Goal: Task Accomplishment & Management: Complete application form

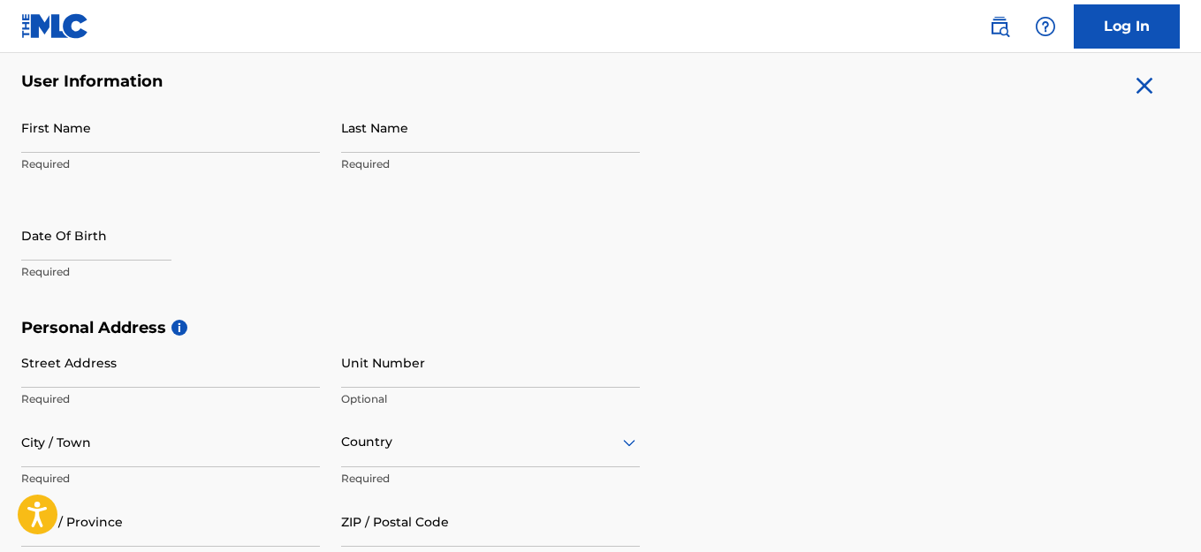
scroll to position [361, 0]
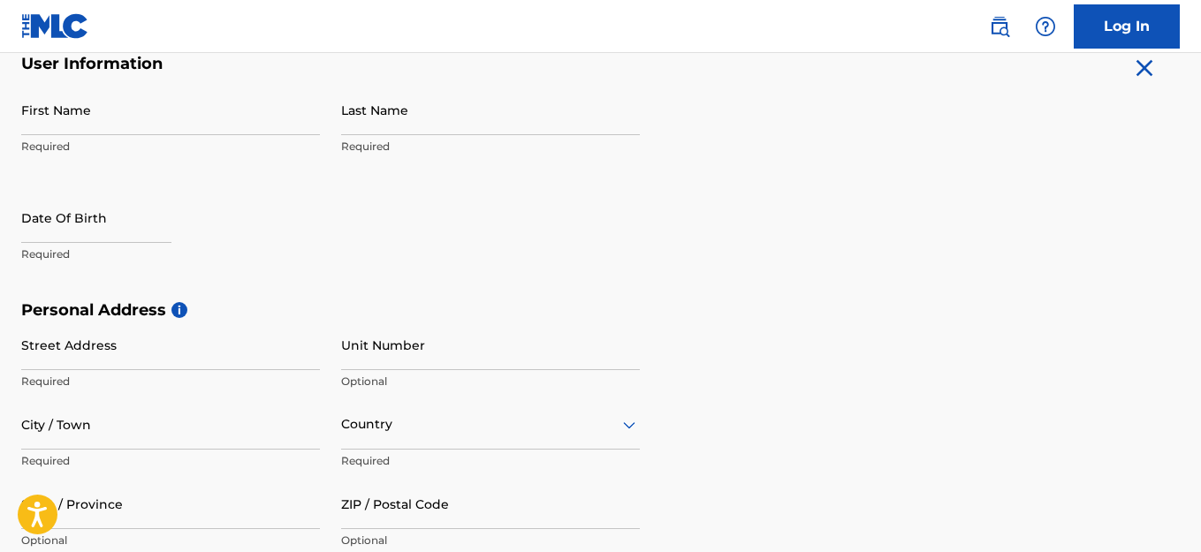
click at [133, 118] on input "First Name" at bounding box center [170, 110] width 299 height 50
type input "[PERSON_NAME]"
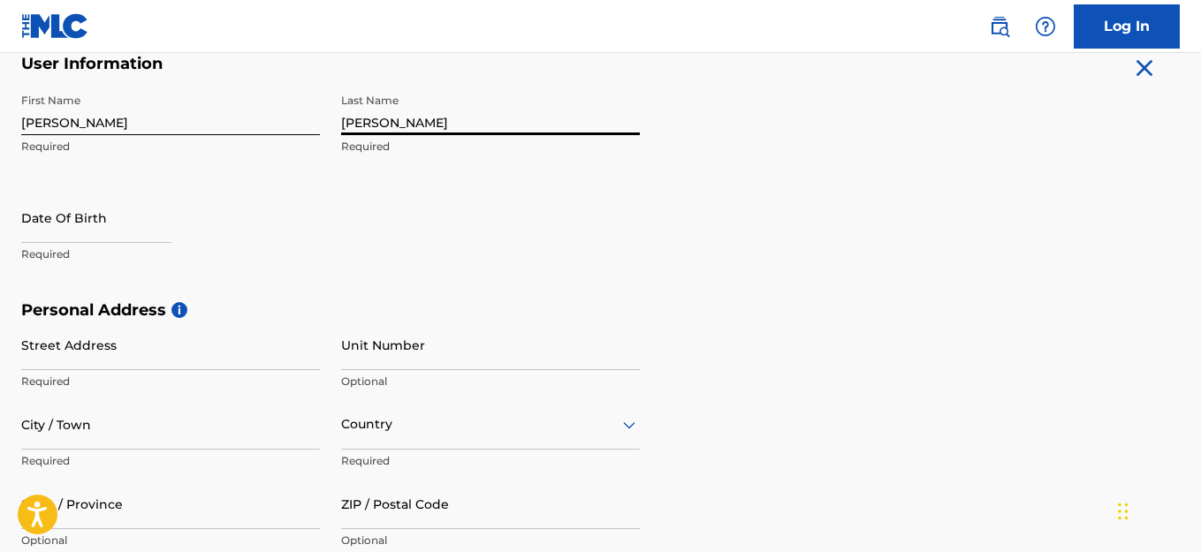
type input "[PERSON_NAME]"
select select "7"
select select "2025"
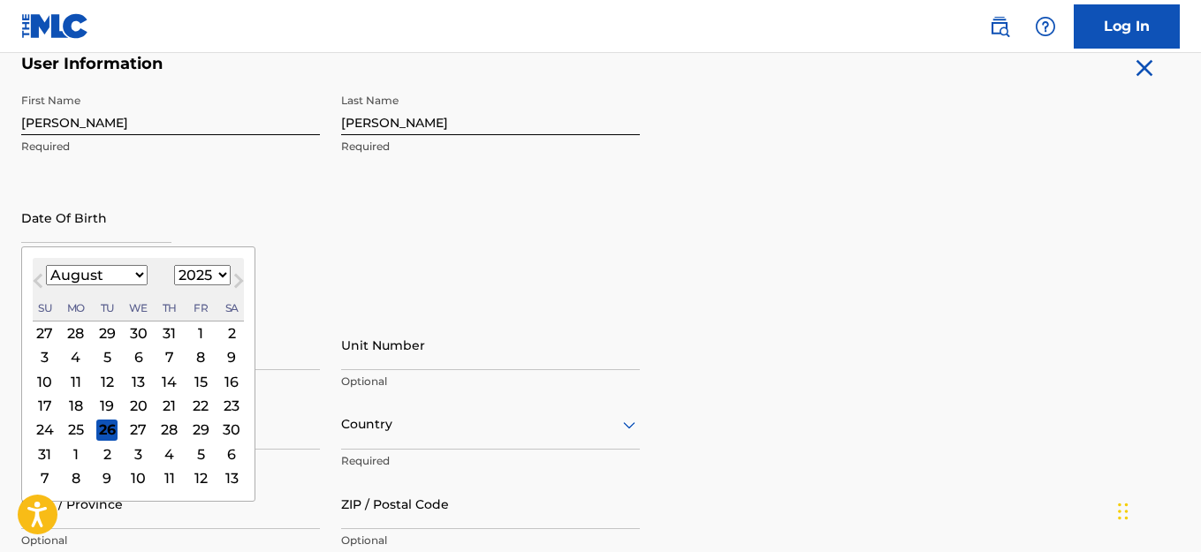
click at [140, 274] on select "January February March April May June July August September October November De…" at bounding box center [97, 275] width 102 height 20
select select "1"
click at [46, 265] on select "January February March April May June July August September October November De…" at bounding box center [97, 275] width 102 height 20
click at [226, 272] on select "1899 1900 1901 1902 1903 1904 1905 1906 1907 1908 1909 1910 1911 1912 1913 1914…" at bounding box center [202, 275] width 57 height 20
click at [176, 265] on select "1899 1900 1901 1902 1903 1904 1905 1906 1907 1908 1909 1910 1911 1912 1913 1914…" at bounding box center [202, 275] width 57 height 20
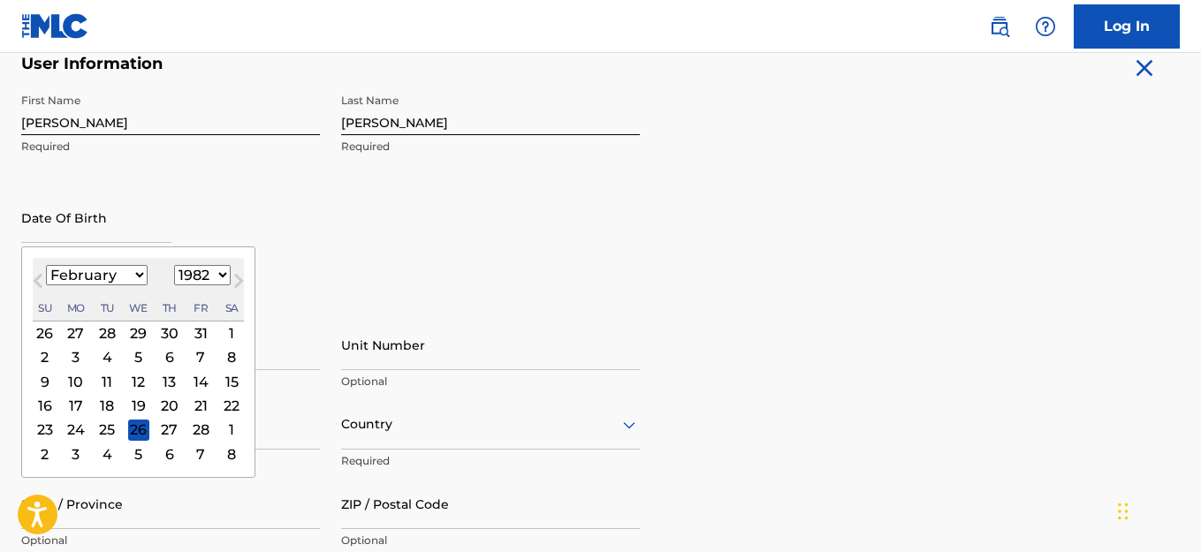
click at [206, 149] on p "Required" at bounding box center [170, 147] width 299 height 16
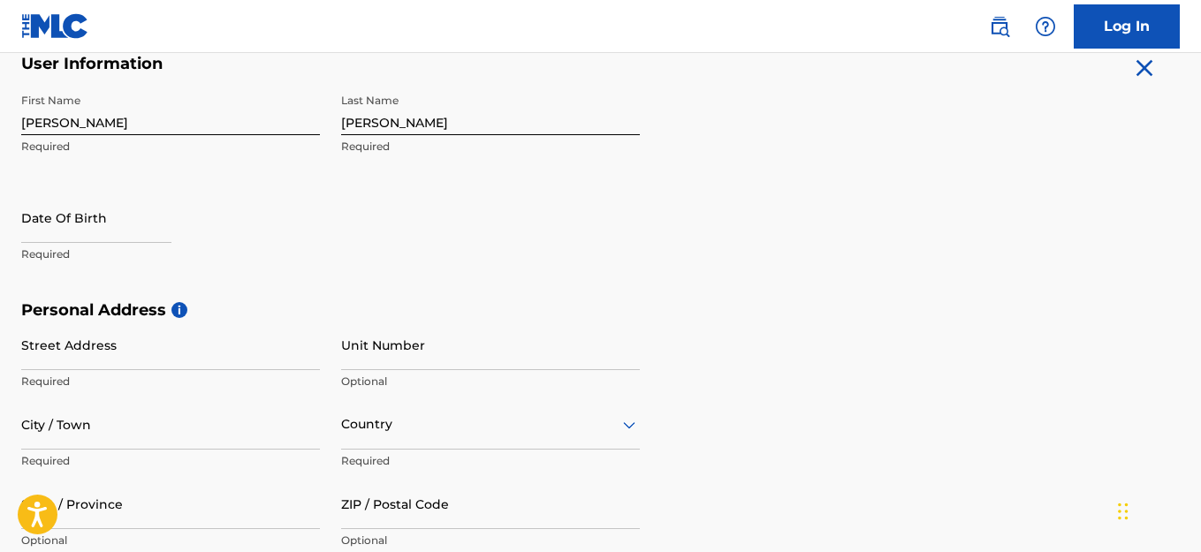
click at [169, 239] on input "text" at bounding box center [96, 218] width 150 height 50
select select "7"
select select "2025"
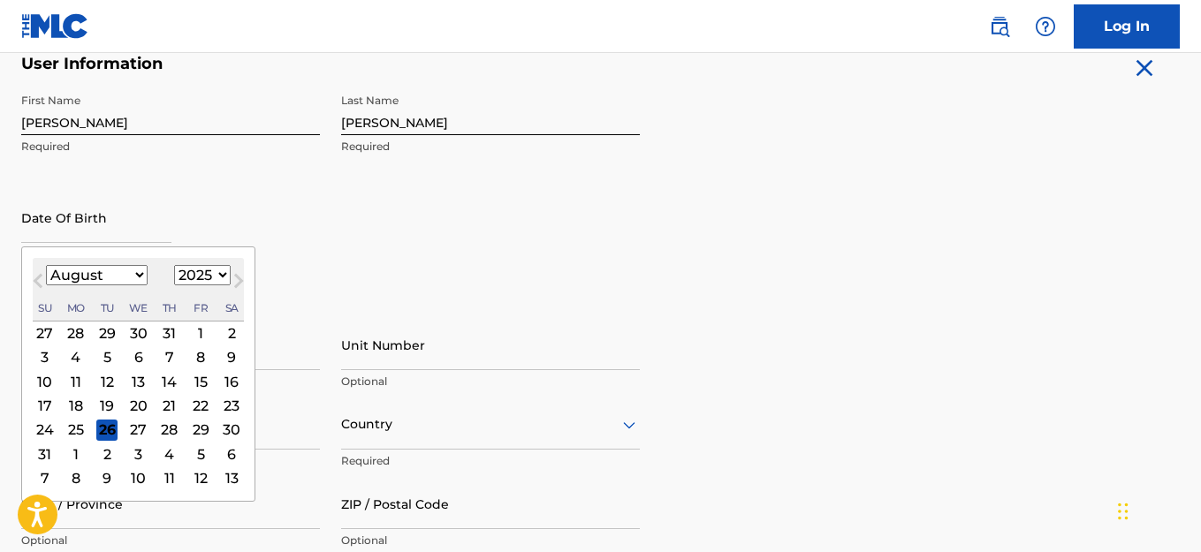
click at [142, 281] on select "January February March April May June July August September October November De…" at bounding box center [97, 275] width 102 height 20
select select "1"
click at [46, 265] on select "January February March April May June July August September October November De…" at bounding box center [97, 275] width 102 height 20
click at [209, 277] on select "1899 1900 1901 1902 1903 1904 1905 1906 1907 1908 1909 1910 1911 1912 1913 1914…" at bounding box center [202, 275] width 57 height 20
select select "1982"
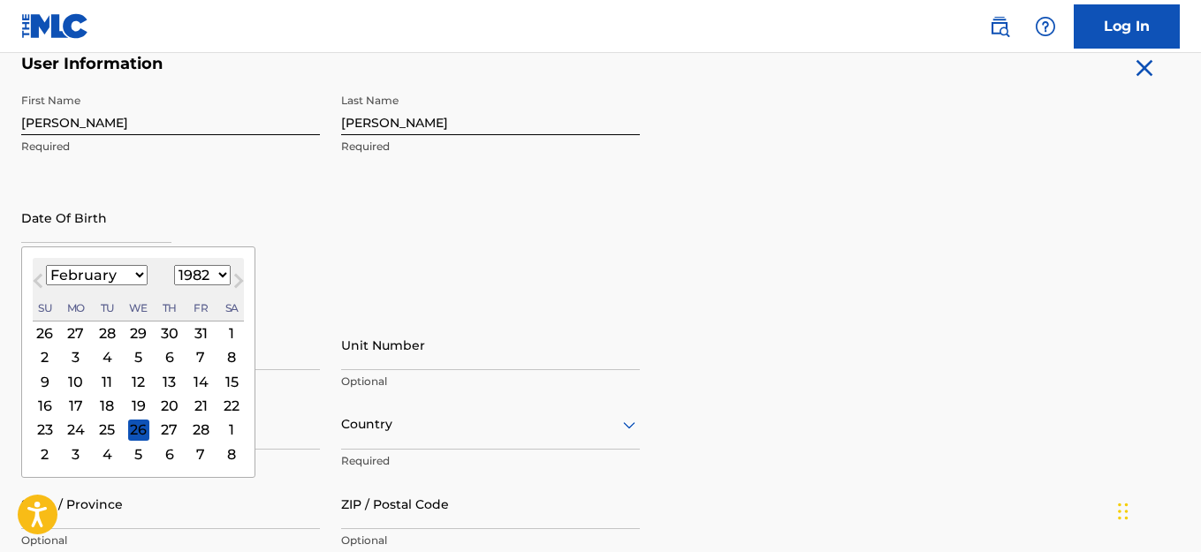
click at [176, 265] on select "1899 1900 1901 1902 1903 1904 1905 1906 1907 1908 1909 1910 1911 1912 1913 1914…" at bounding box center [202, 275] width 57 height 20
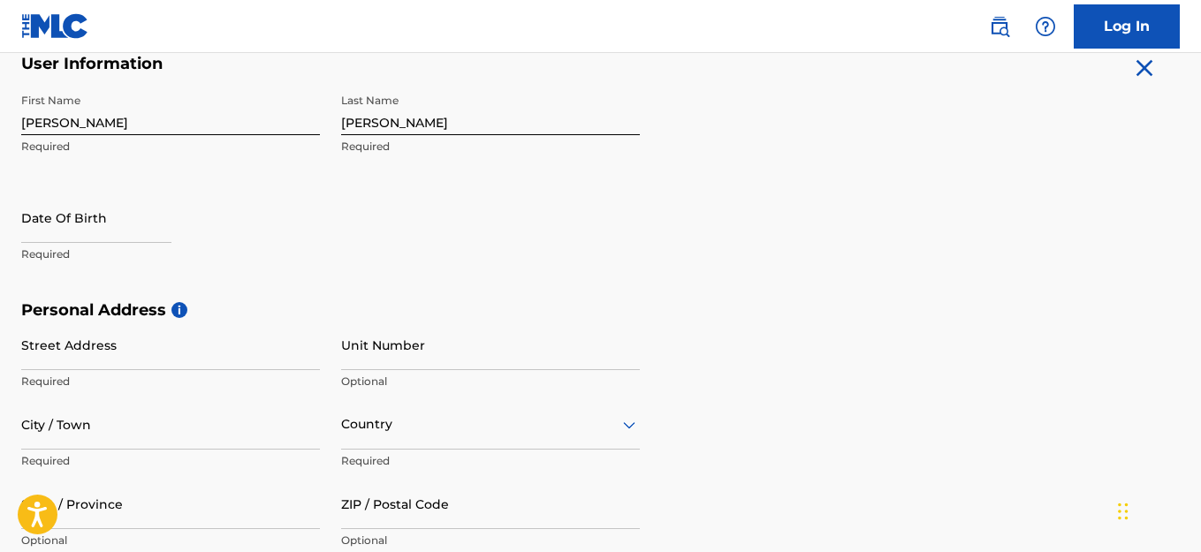
click at [224, 338] on input "Street Address" at bounding box center [170, 345] width 299 height 50
click at [114, 358] on input "1408 NE24TH ATREET" at bounding box center [170, 345] width 299 height 50
click at [73, 358] on input "[STREET_ADDRESS]" at bounding box center [170, 345] width 299 height 50
type input "[STREET_ADDRESS]"
click at [66, 426] on input "City / Town" at bounding box center [170, 424] width 299 height 50
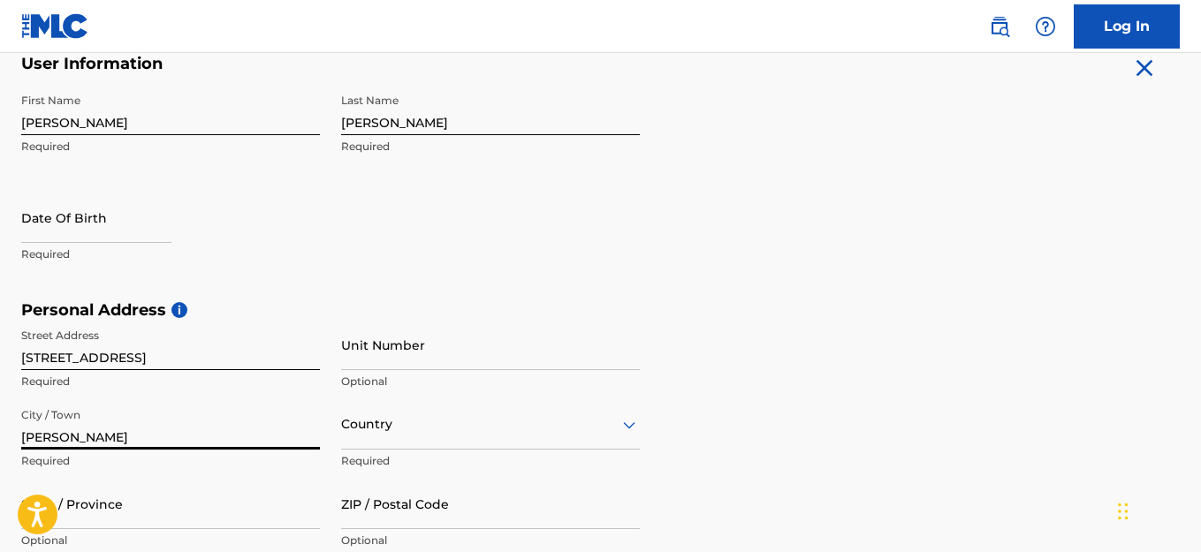
type input "[PERSON_NAME]"
click at [626, 431] on div "Country" at bounding box center [490, 424] width 299 height 50
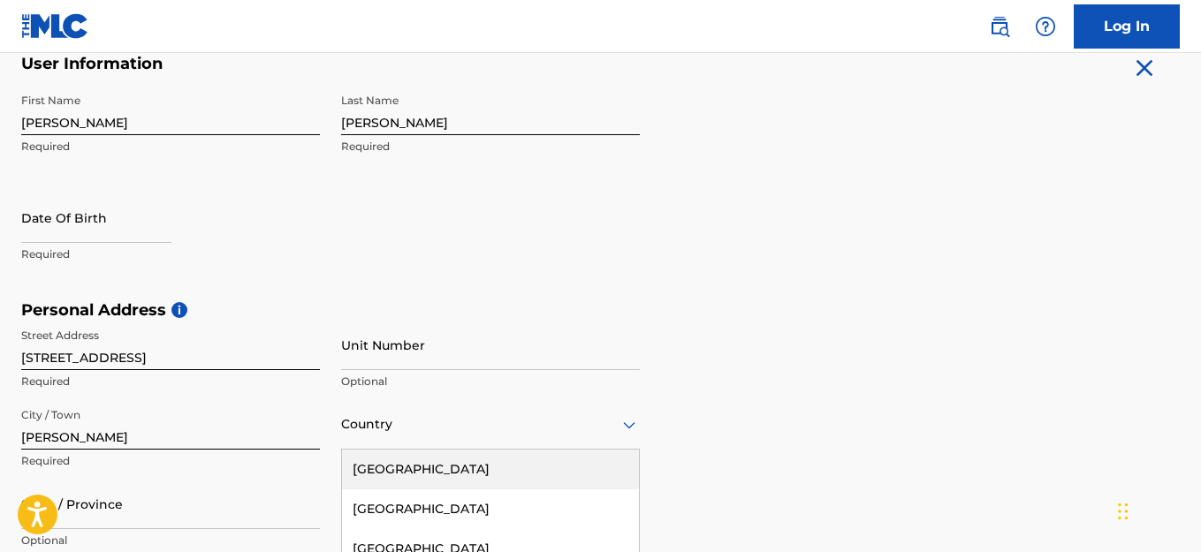
scroll to position [524, 0]
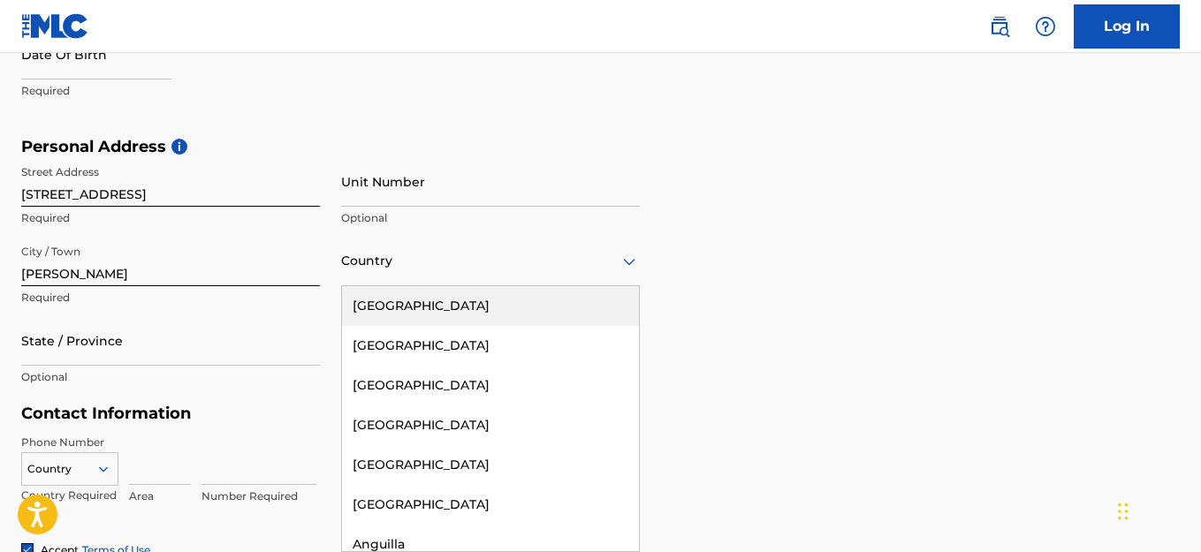
click at [537, 300] on div "[GEOGRAPHIC_DATA]" at bounding box center [490, 306] width 297 height 40
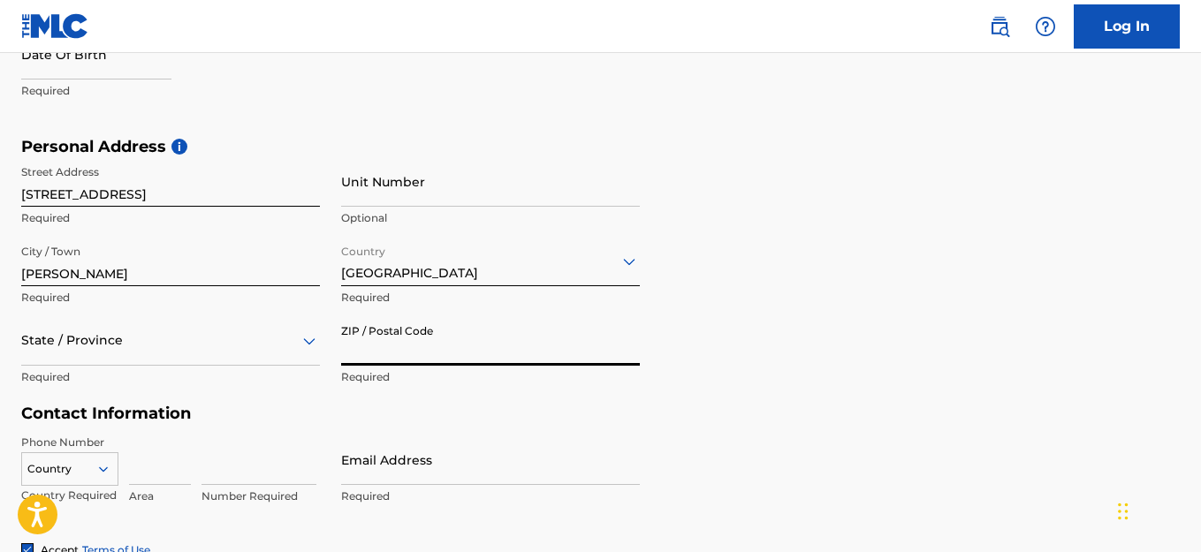
click at [534, 346] on input "ZIP / Postal Code" at bounding box center [490, 340] width 299 height 50
type input "27105"
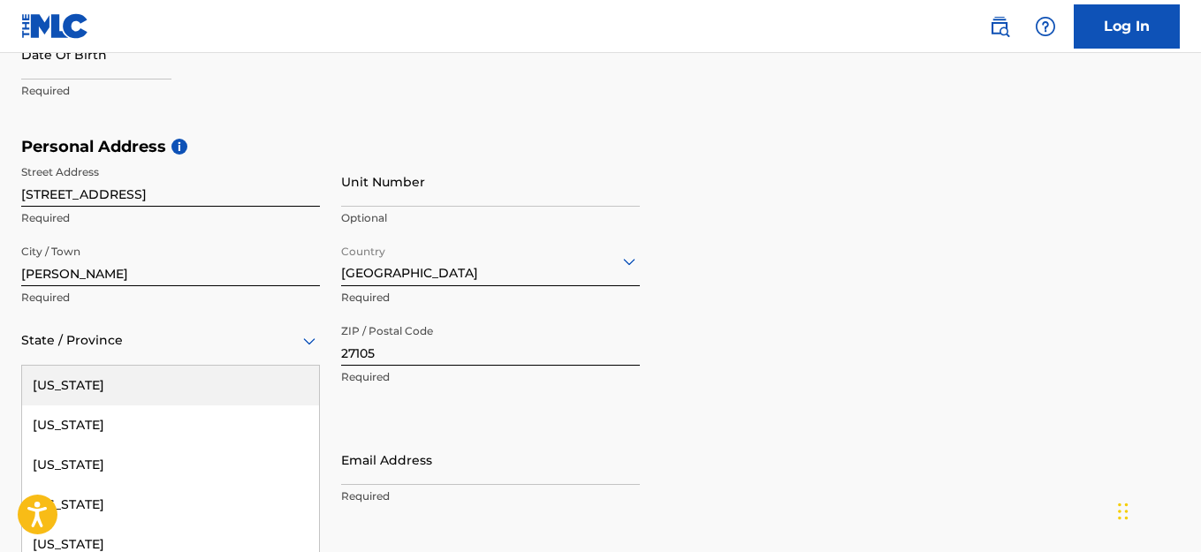
click at [309, 340] on div "57 results available. Use Up and Down to choose options, press Enter to select …" at bounding box center [170, 340] width 299 height 50
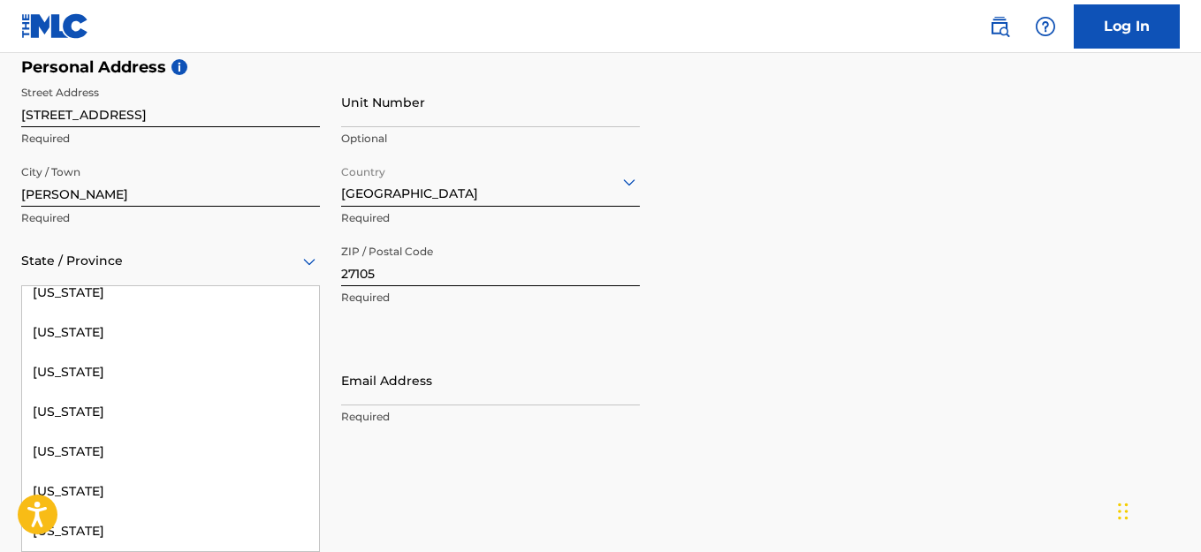
scroll to position [1160, 0]
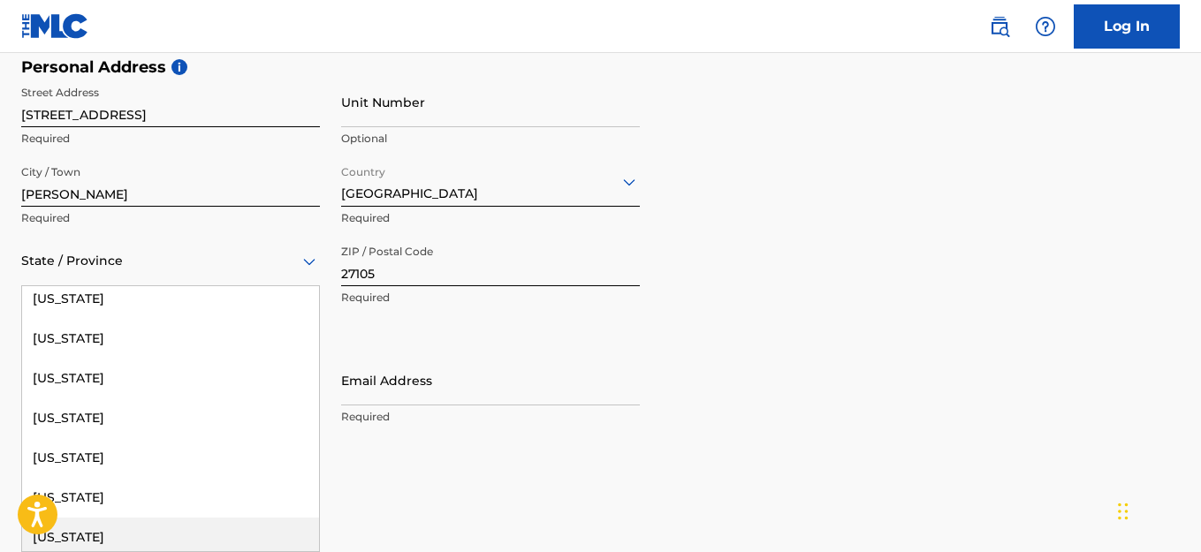
click at [231, 531] on div "[US_STATE]" at bounding box center [170, 538] width 297 height 40
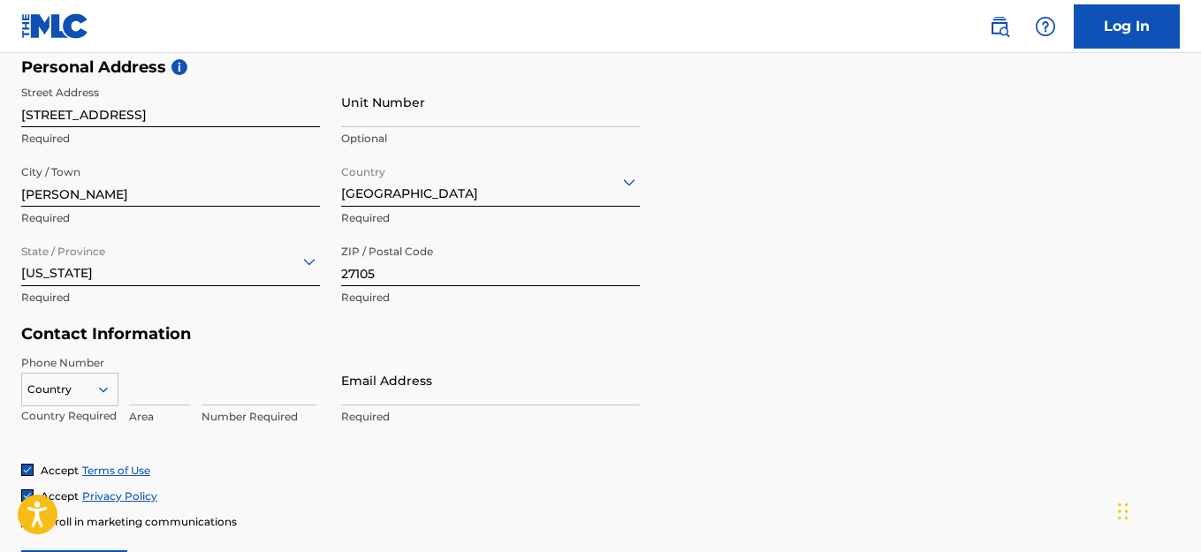
click at [107, 390] on div "Country" at bounding box center [69, 386] width 97 height 27
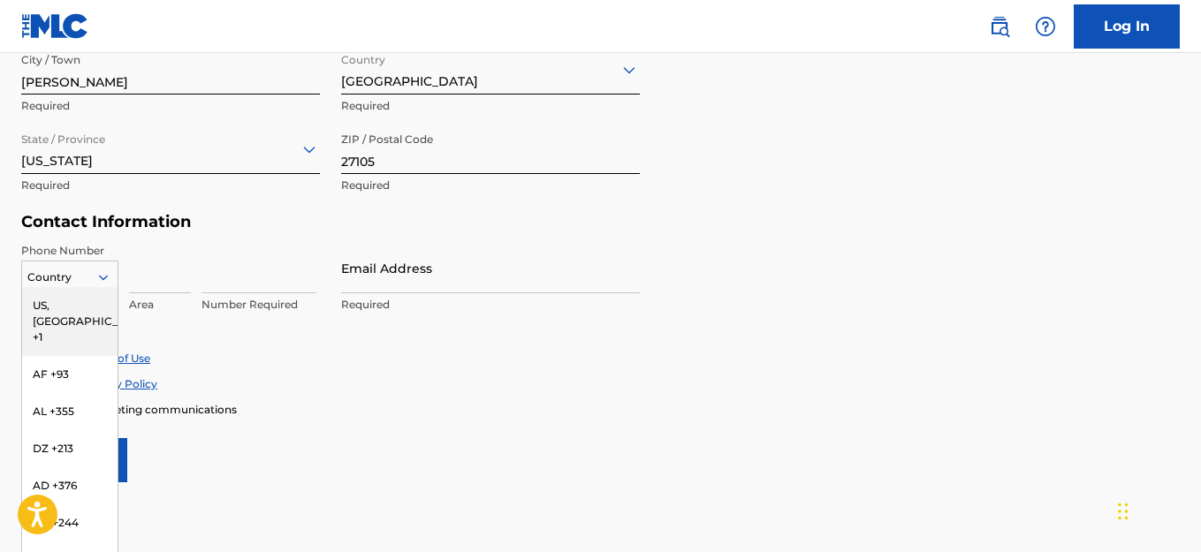
click at [72, 306] on div "US, [GEOGRAPHIC_DATA] +1" at bounding box center [69, 321] width 95 height 69
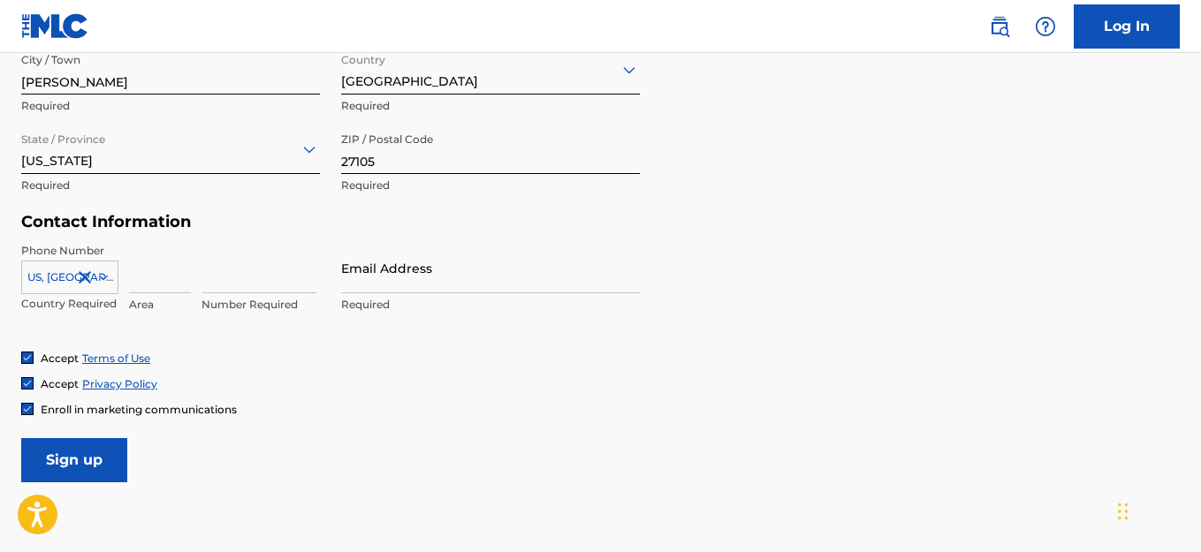
click at [132, 282] on input at bounding box center [160, 268] width 62 height 50
type input "336"
click at [216, 284] on input at bounding box center [258, 268] width 115 height 50
type input "9543656"
click at [398, 290] on input "Email Address" at bounding box center [490, 268] width 299 height 50
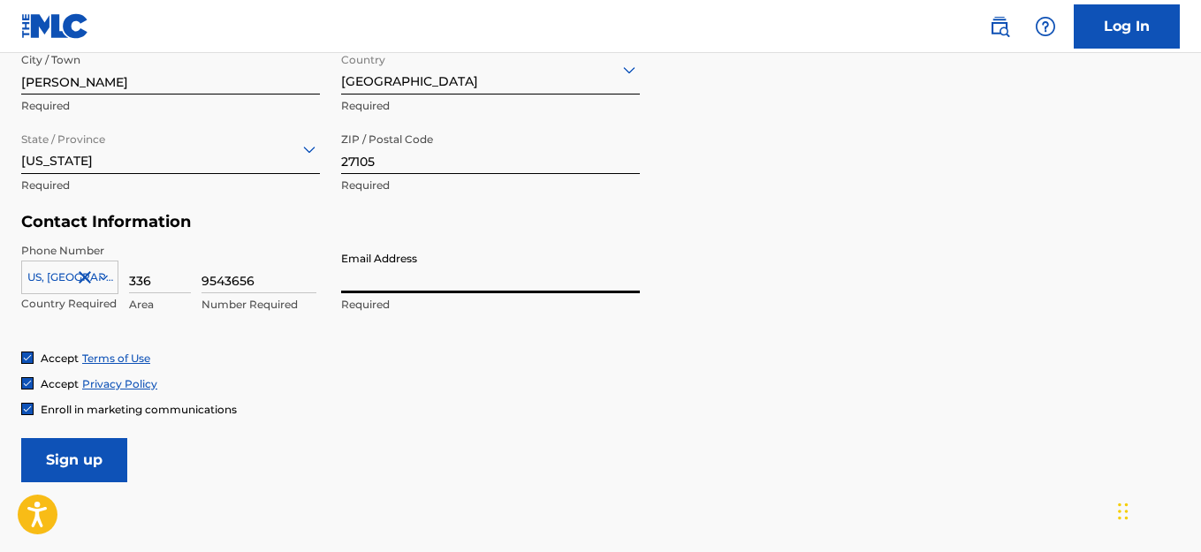
type input "[PERSON_NAME][EMAIL_ADDRESS][PERSON_NAME][DOMAIN_NAME]"
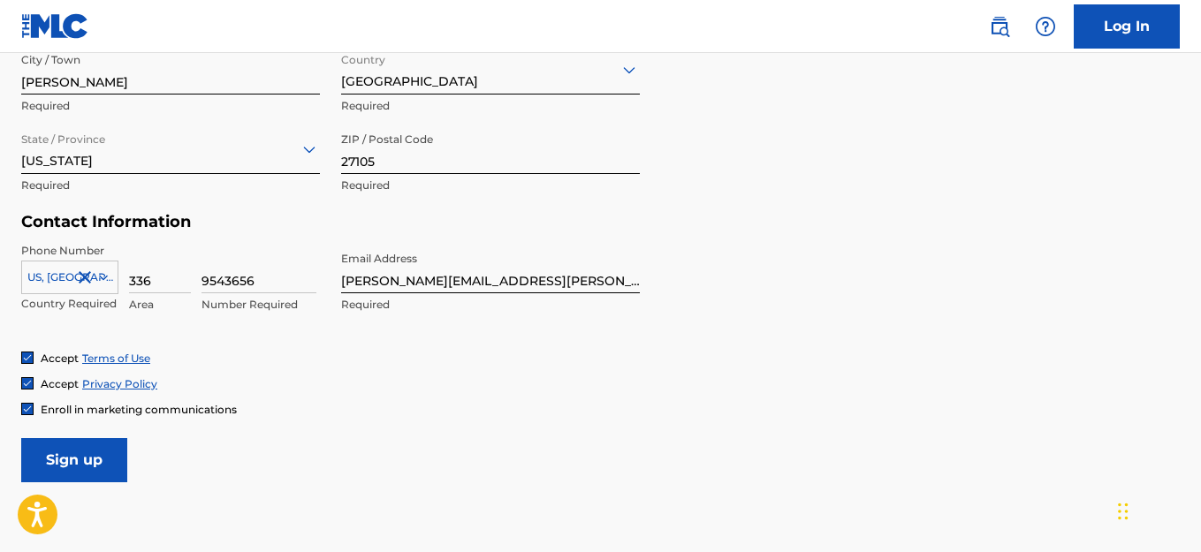
click at [95, 456] on input "Sign up" at bounding box center [74, 460] width 106 height 44
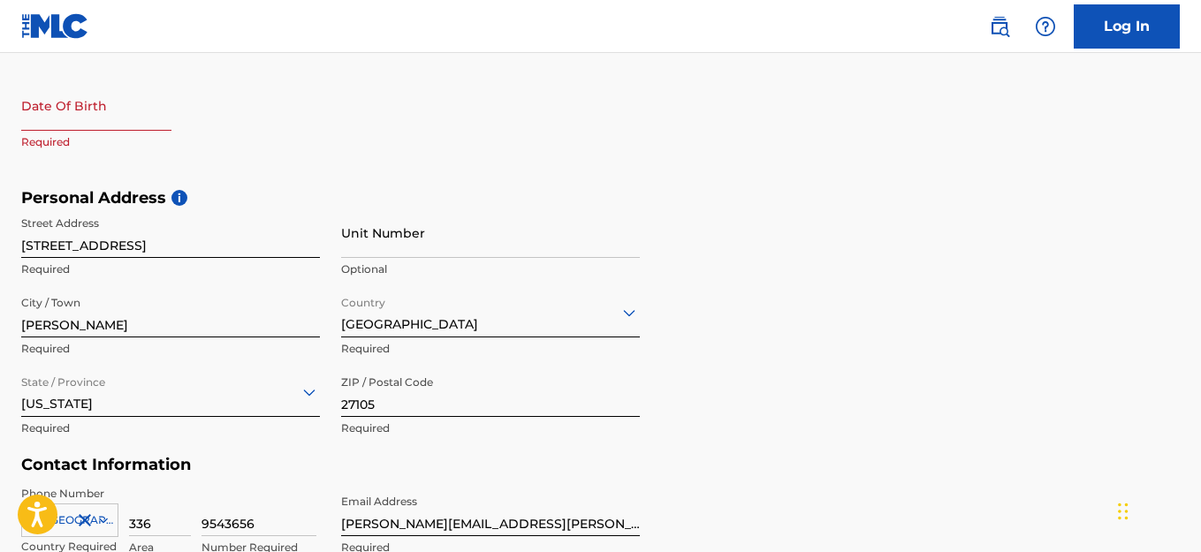
scroll to position [469, 0]
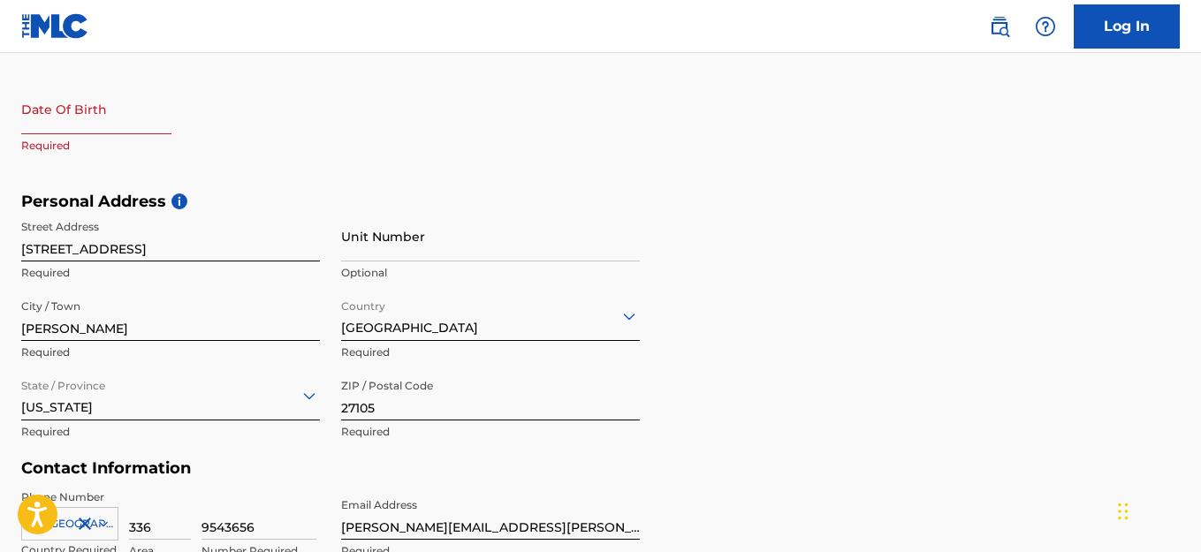
click at [120, 123] on input "text" at bounding box center [96, 109] width 150 height 50
select select "7"
select select "2025"
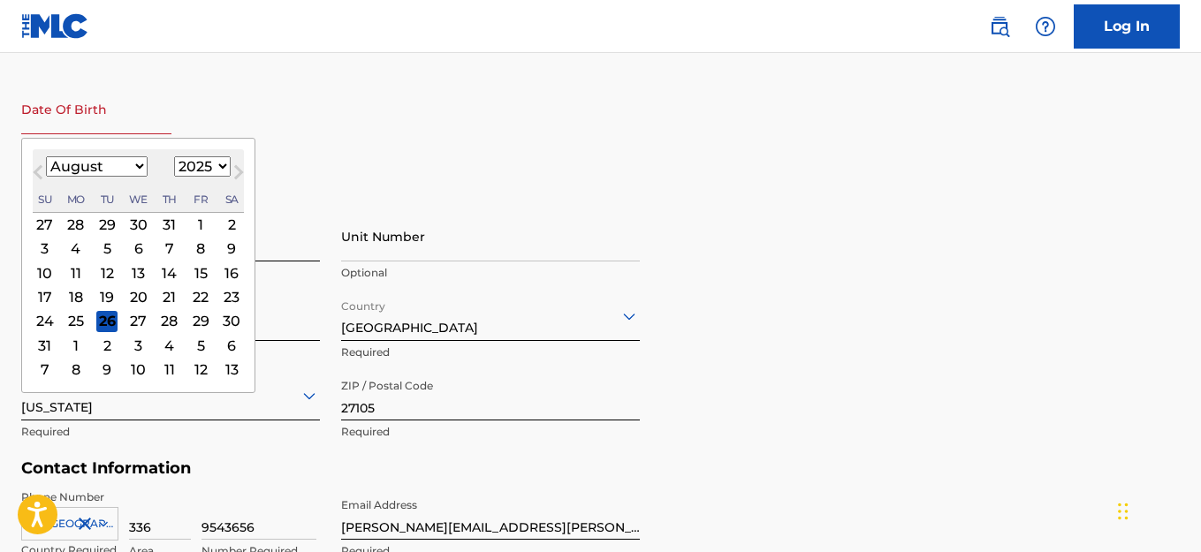
click at [103, 163] on select "January February March April May June July August September October November De…" at bounding box center [97, 166] width 102 height 20
select select "1"
click at [46, 156] on select "January February March April May June July August September October November De…" at bounding box center [97, 166] width 102 height 20
click at [188, 170] on select "1899 1900 1901 1902 1903 1904 1905 1906 1907 1908 1909 1910 1911 1912 1913 1914…" at bounding box center [202, 166] width 57 height 20
select select "1982"
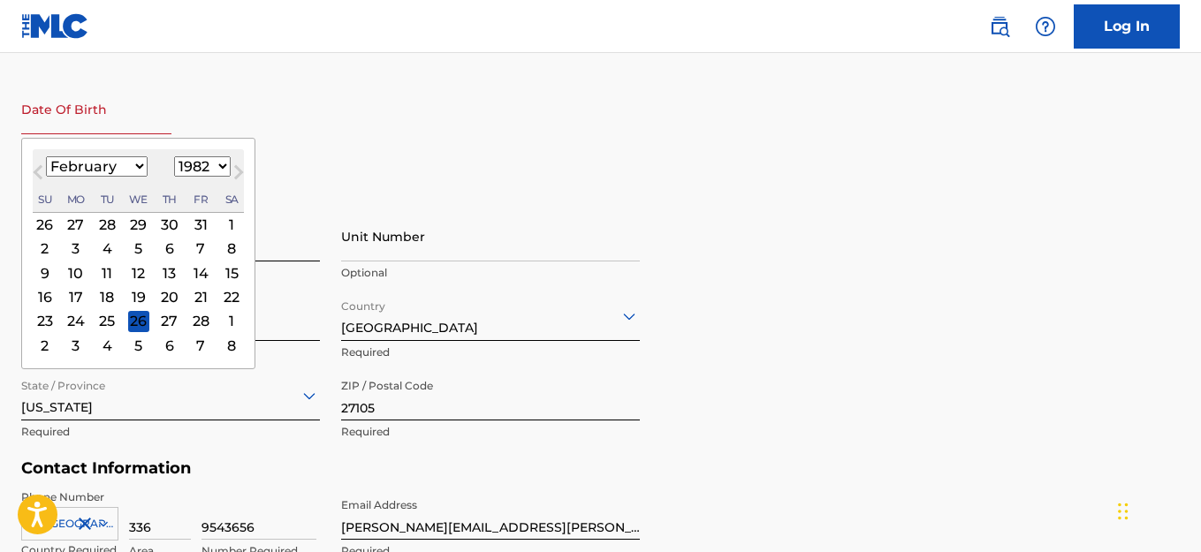
click at [176, 156] on select "1899 1900 1901 1902 1903 1904 1905 1906 1907 1908 1909 1910 1911 1912 1913 1914…" at bounding box center [202, 166] width 57 height 20
click at [200, 277] on div "19" at bounding box center [200, 272] width 21 height 21
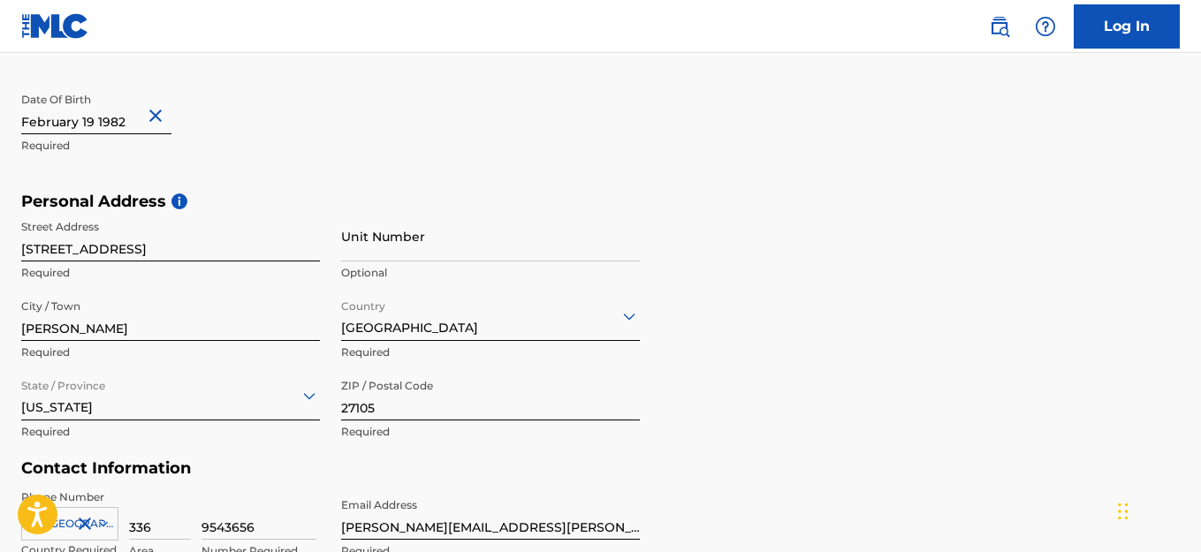
scroll to position [830, 0]
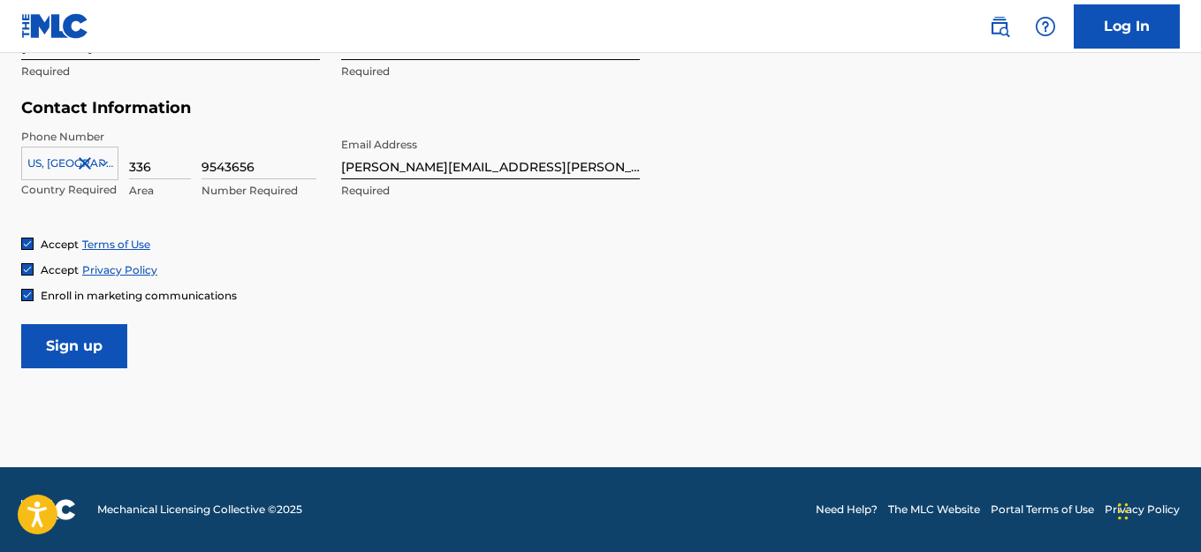
click at [111, 348] on input "Sign up" at bounding box center [74, 346] width 106 height 44
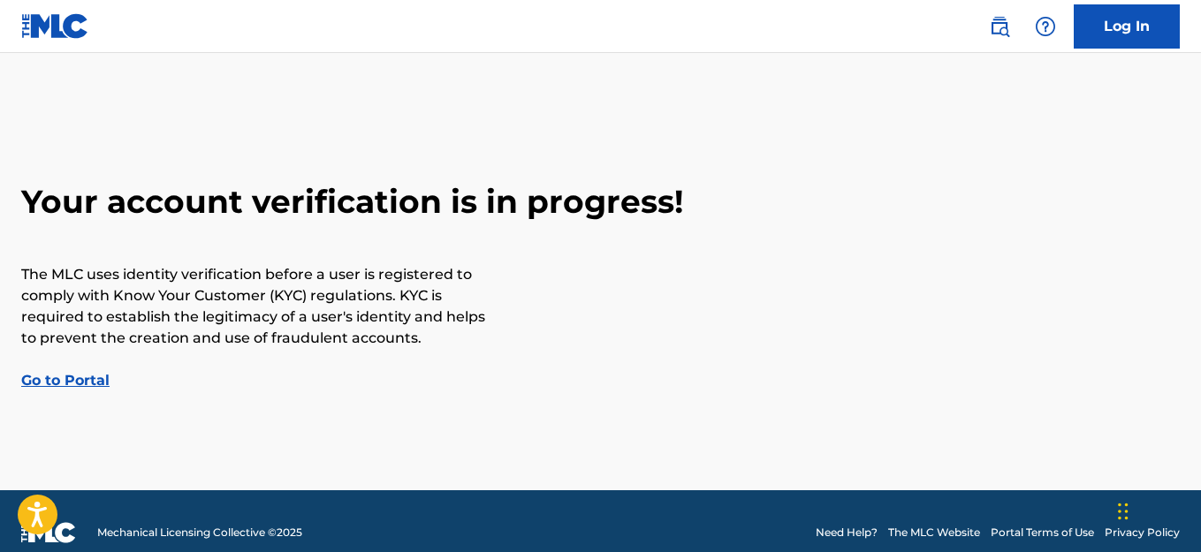
click at [88, 384] on link "Go to Portal" at bounding box center [65, 380] width 88 height 17
